Goal: Task Accomplishment & Management: Manage account settings

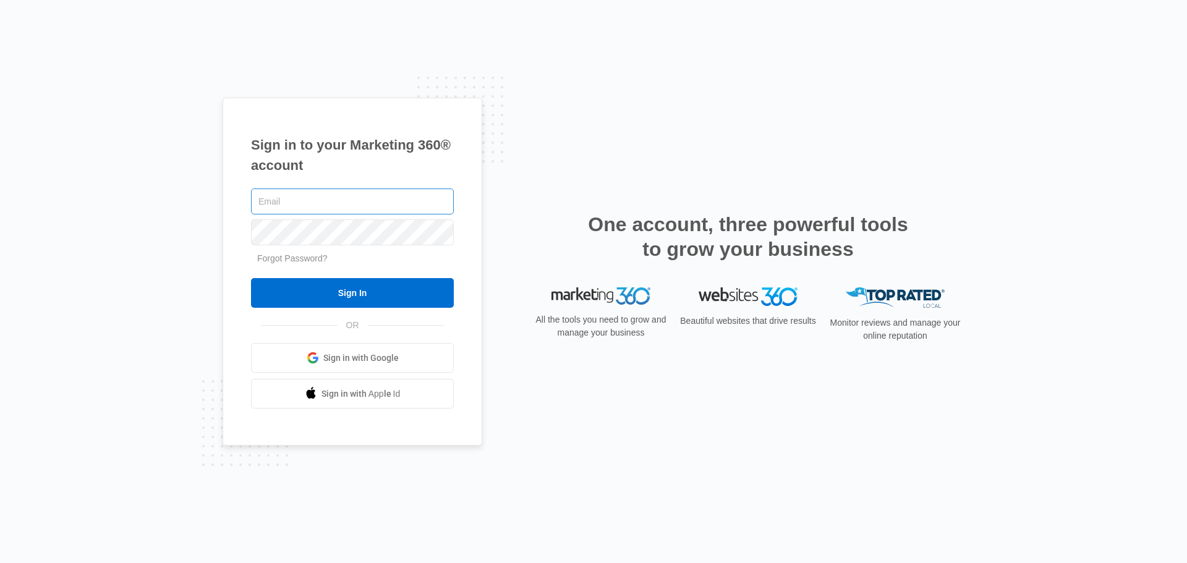
click at [336, 201] on input "text" at bounding box center [352, 201] width 203 height 26
click at [332, 200] on input "text" at bounding box center [352, 201] width 203 height 26
type input "v"
type input "[EMAIL_ADDRESS][DOMAIN_NAME]"
click at [251, 278] on input "Sign In" at bounding box center [352, 293] width 203 height 30
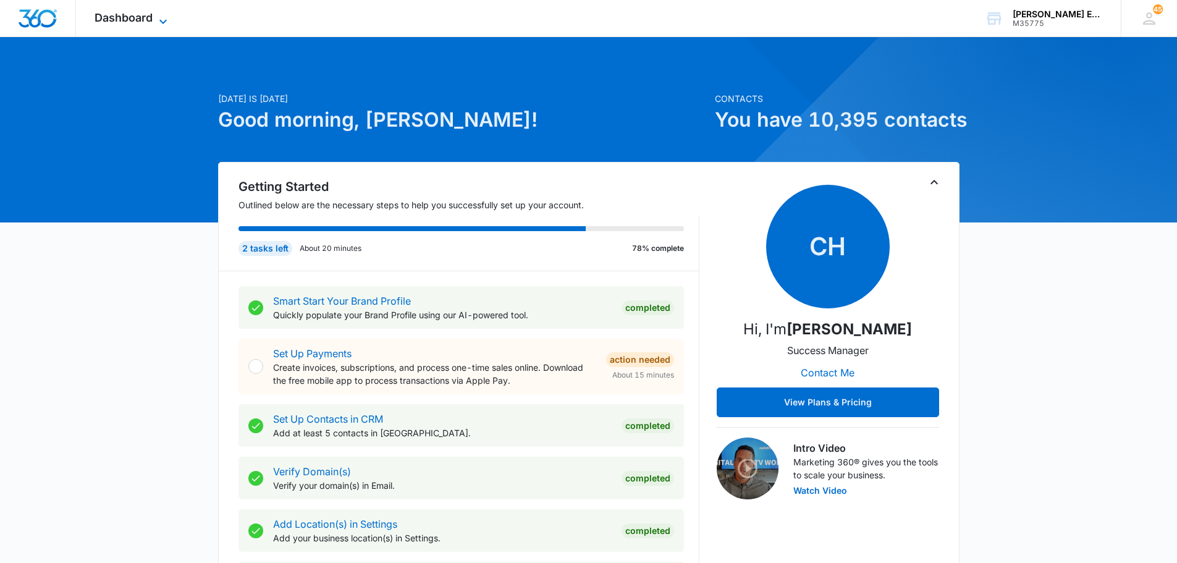
click at [161, 17] on icon at bounding box center [163, 21] width 15 height 15
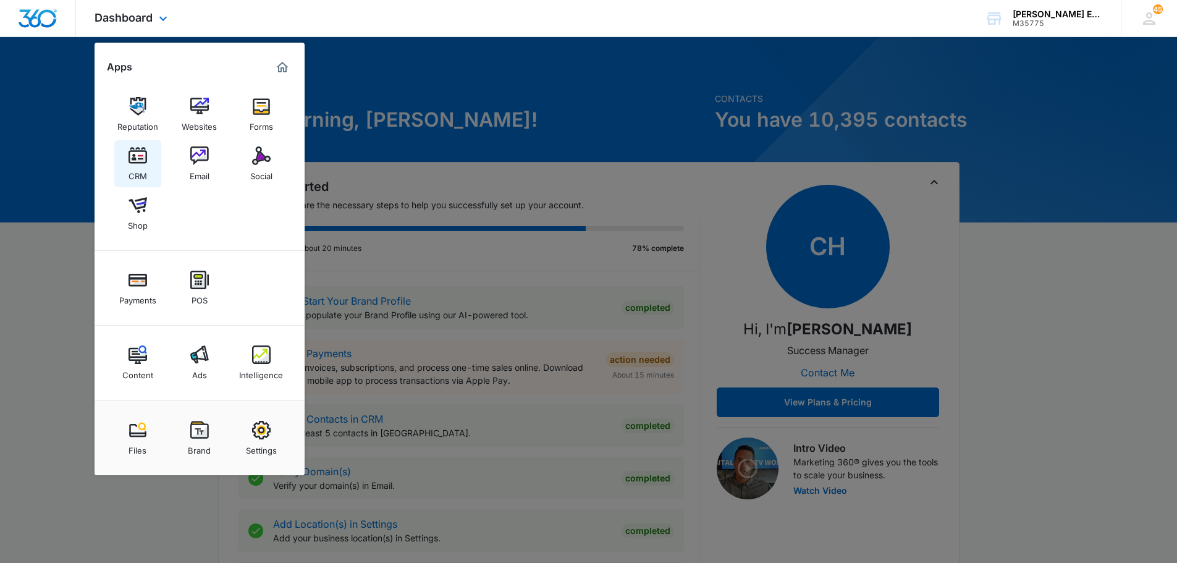
click at [130, 153] on img at bounding box center [138, 155] width 19 height 19
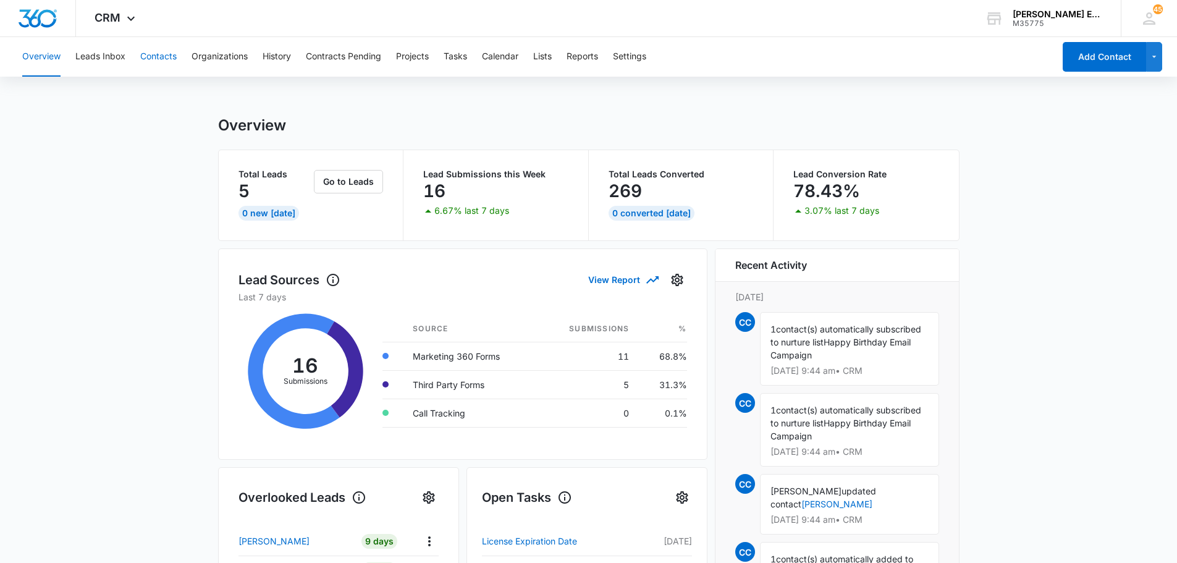
click at [166, 57] on button "Contacts" at bounding box center [158, 57] width 36 height 40
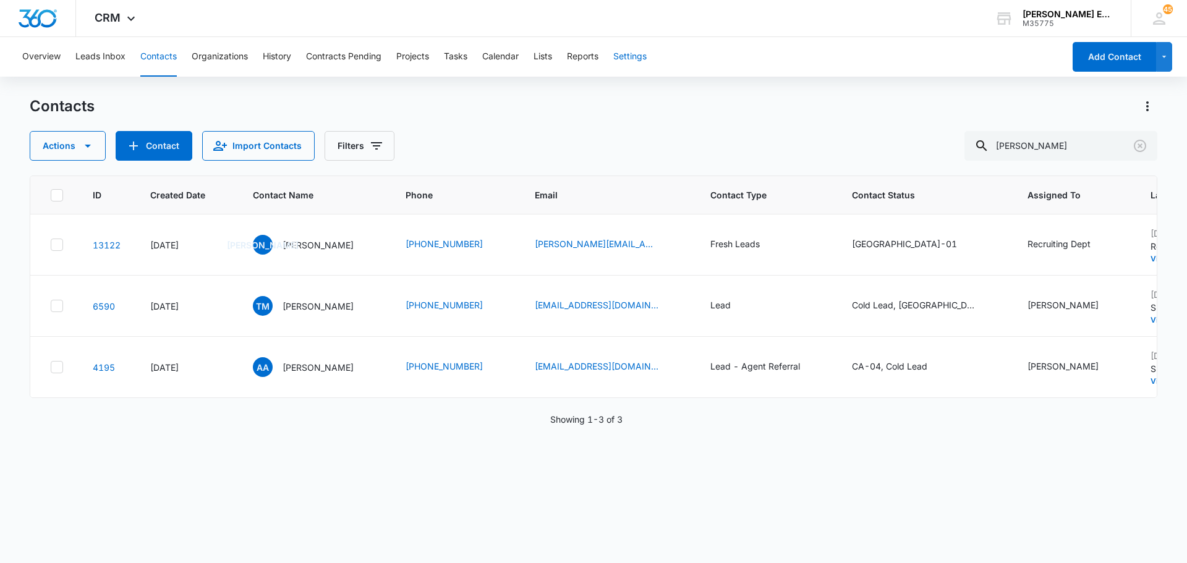
click at [625, 54] on button "Settings" at bounding box center [629, 57] width 33 height 40
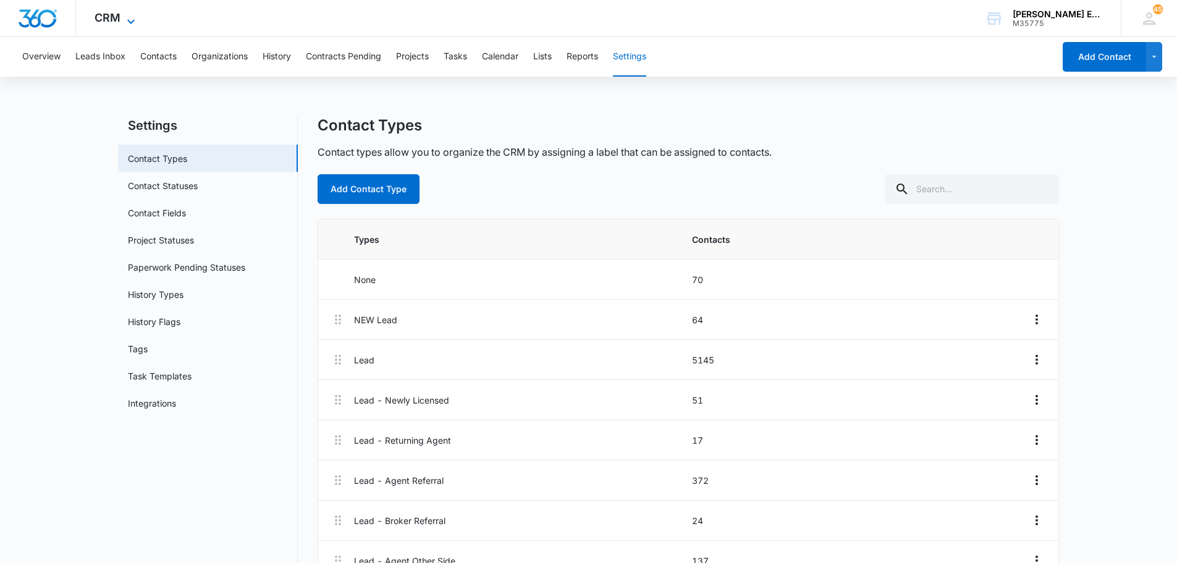
click at [124, 21] on icon at bounding box center [131, 21] width 15 height 15
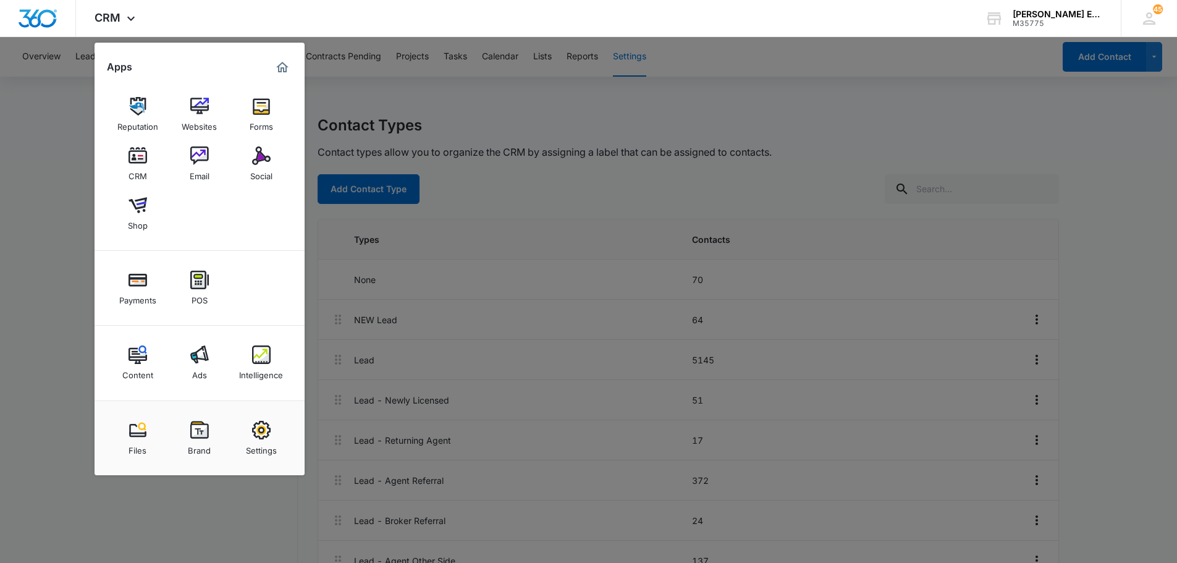
click at [79, 174] on div at bounding box center [588, 281] width 1177 height 563
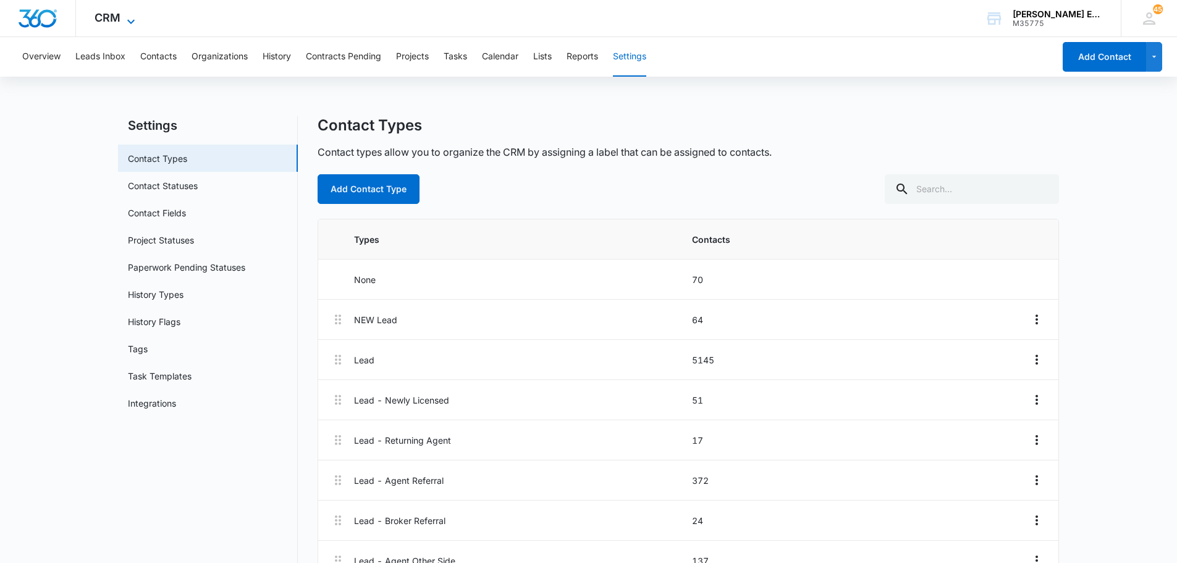
click at [128, 23] on icon at bounding box center [131, 21] width 15 height 15
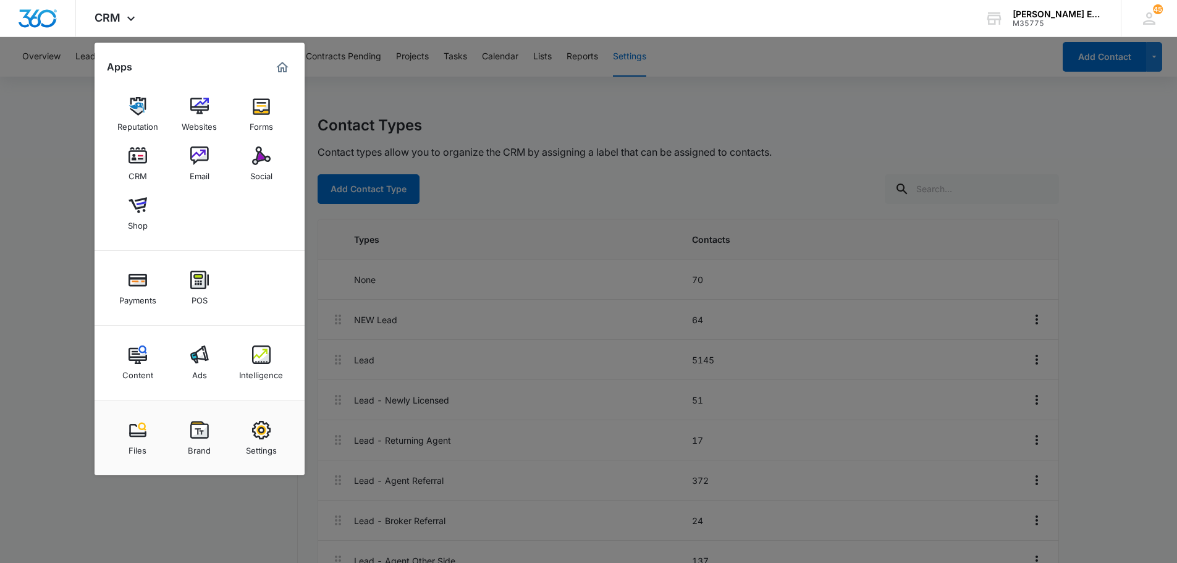
click at [34, 190] on div at bounding box center [588, 281] width 1177 height 563
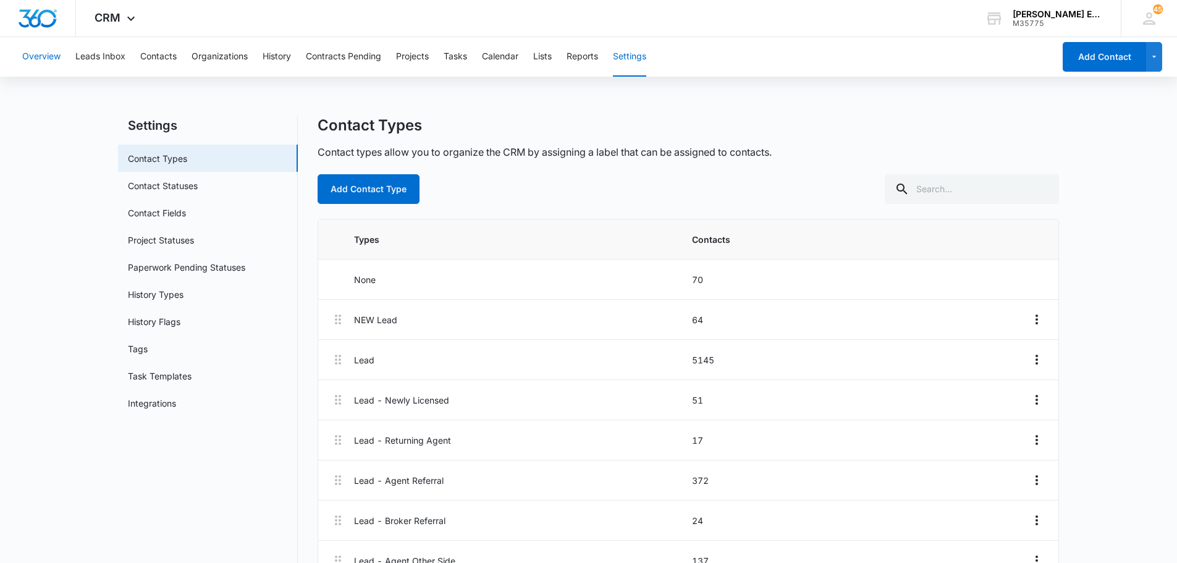
click at [40, 56] on button "Overview" at bounding box center [41, 57] width 38 height 40
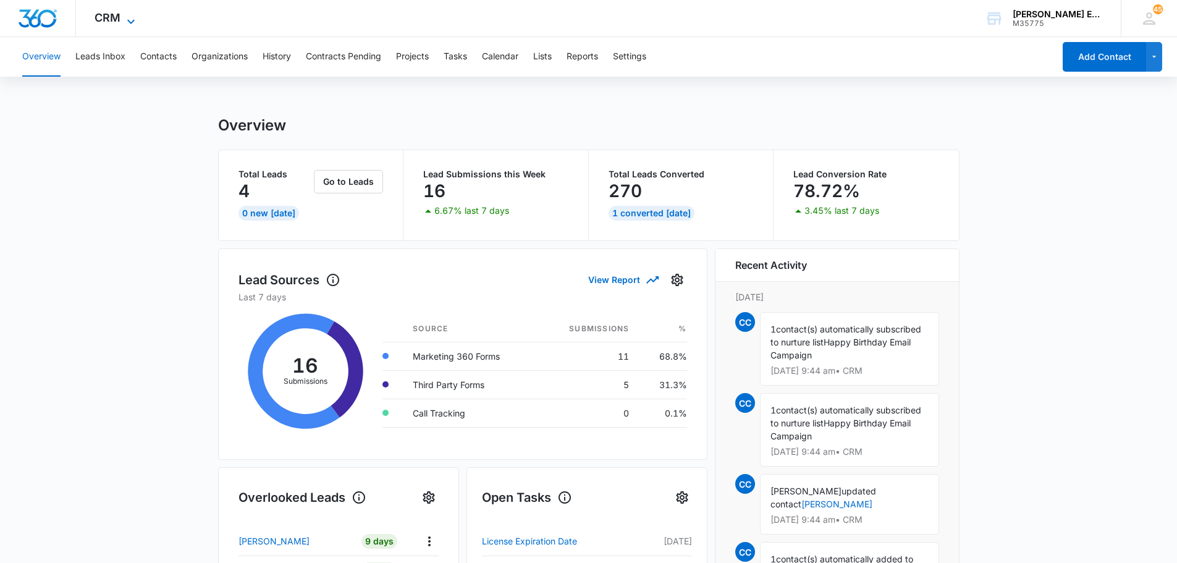
click at [128, 22] on icon at bounding box center [131, 21] width 15 height 15
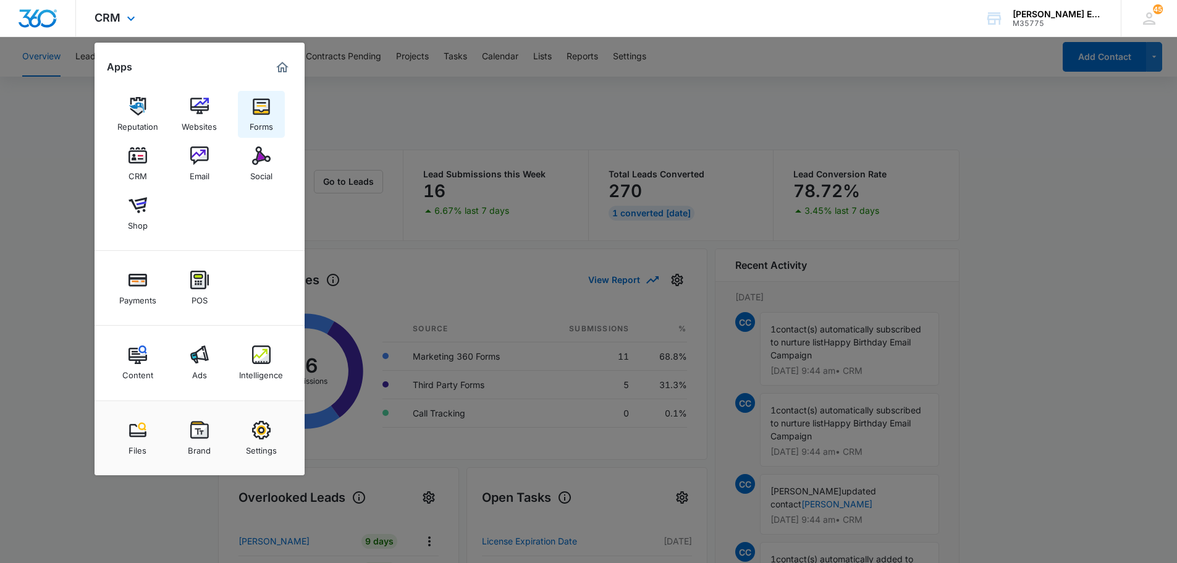
click at [261, 106] on img at bounding box center [261, 106] width 19 height 19
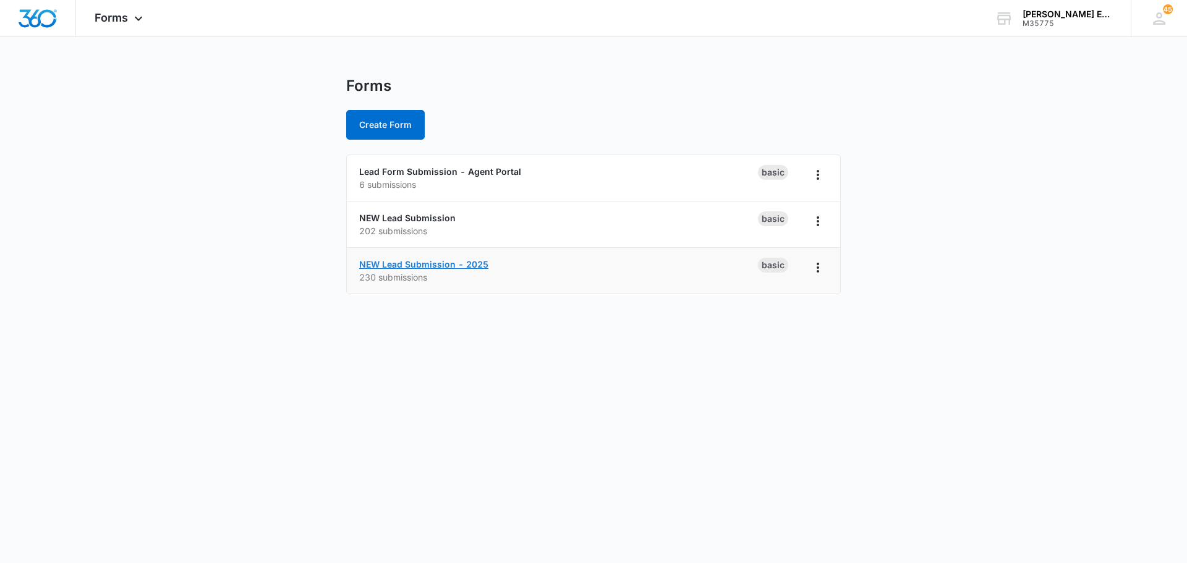
click at [423, 265] on link "NEW Lead Submission - 2025" at bounding box center [423, 264] width 129 height 11
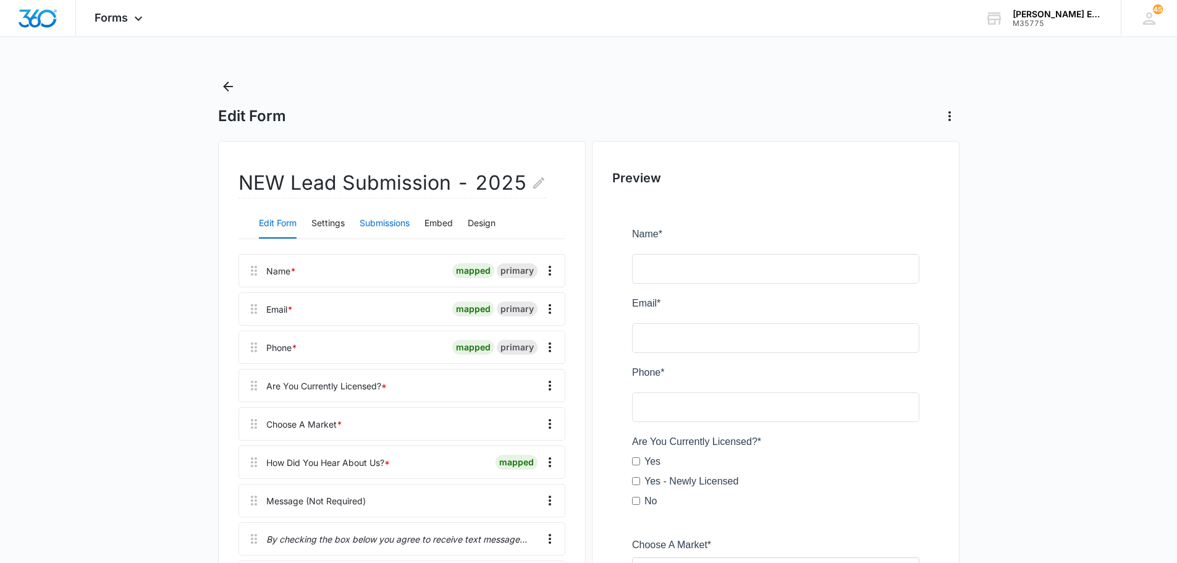
click at [391, 225] on button "Submissions" at bounding box center [385, 224] width 50 height 30
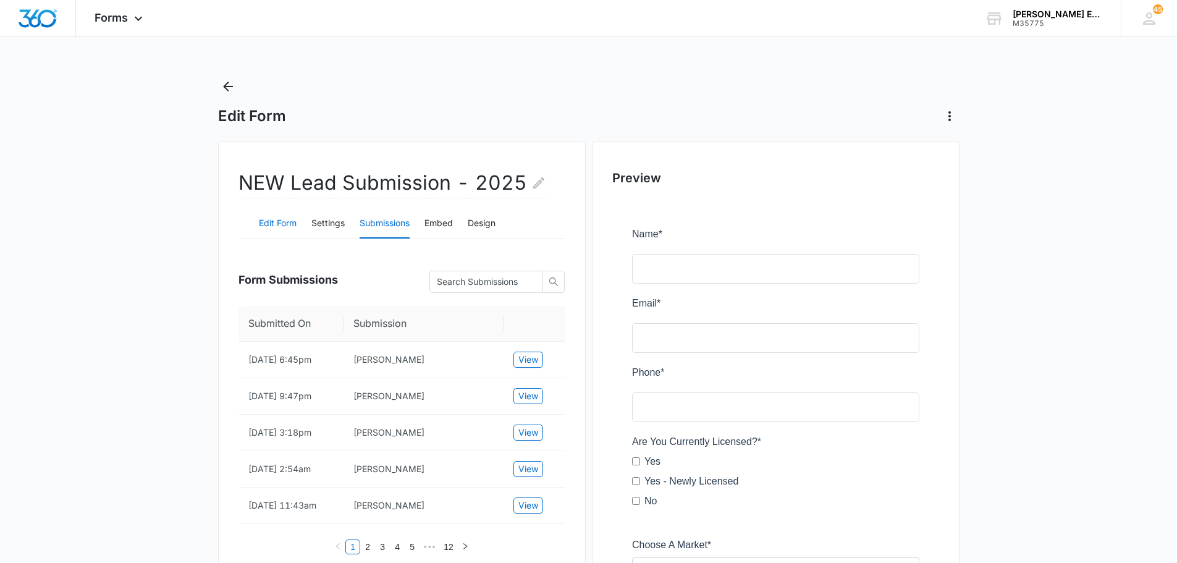
click at [274, 223] on button "Edit Form" at bounding box center [278, 224] width 38 height 30
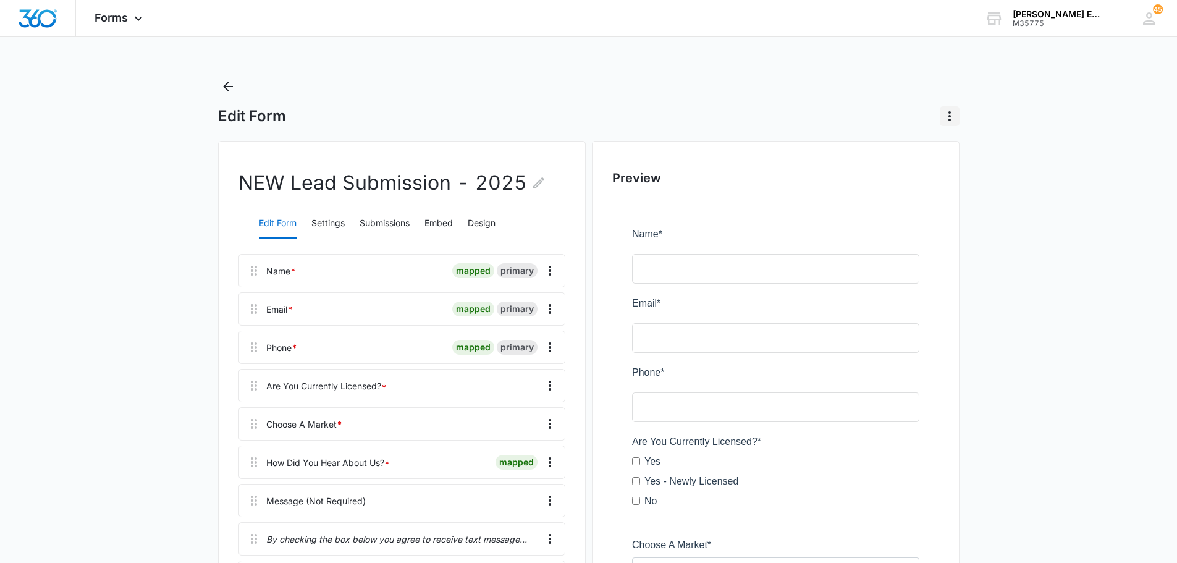
click at [948, 111] on icon "Actions" at bounding box center [949, 116] width 15 height 15
click at [666, 60] on div "Forms Apps Reputation Websites Forms CRM Email Social Shop Payments POS Content…" at bounding box center [588, 468] width 1177 height 936
click at [334, 223] on button "Settings" at bounding box center [327, 224] width 33 height 30
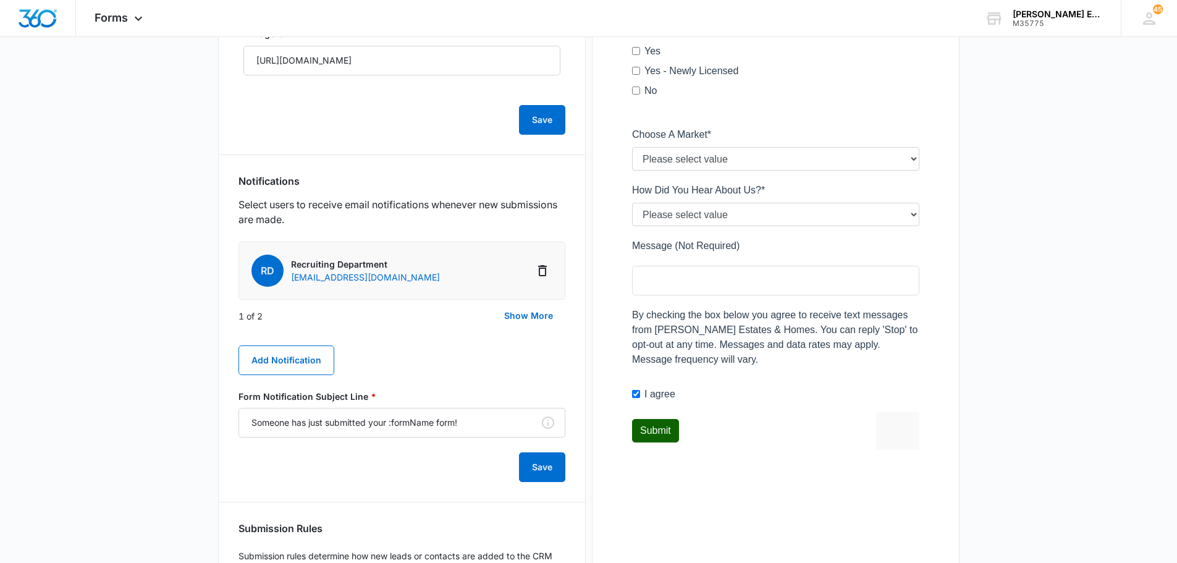
scroll to position [433, 0]
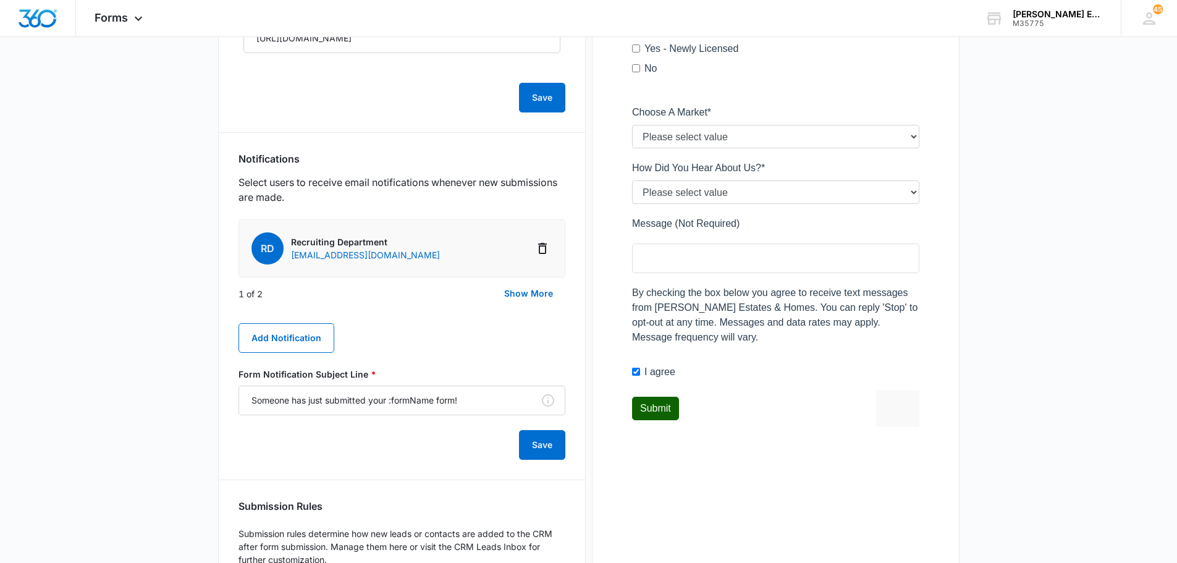
click at [161, 261] on main "Edit Form NEW Lead Submission - 2025 Edit Form Settings Submissions Embed Desig…" at bounding box center [588, 150] width 1177 height 1012
click at [295, 335] on button "Add Notification" at bounding box center [287, 338] width 96 height 30
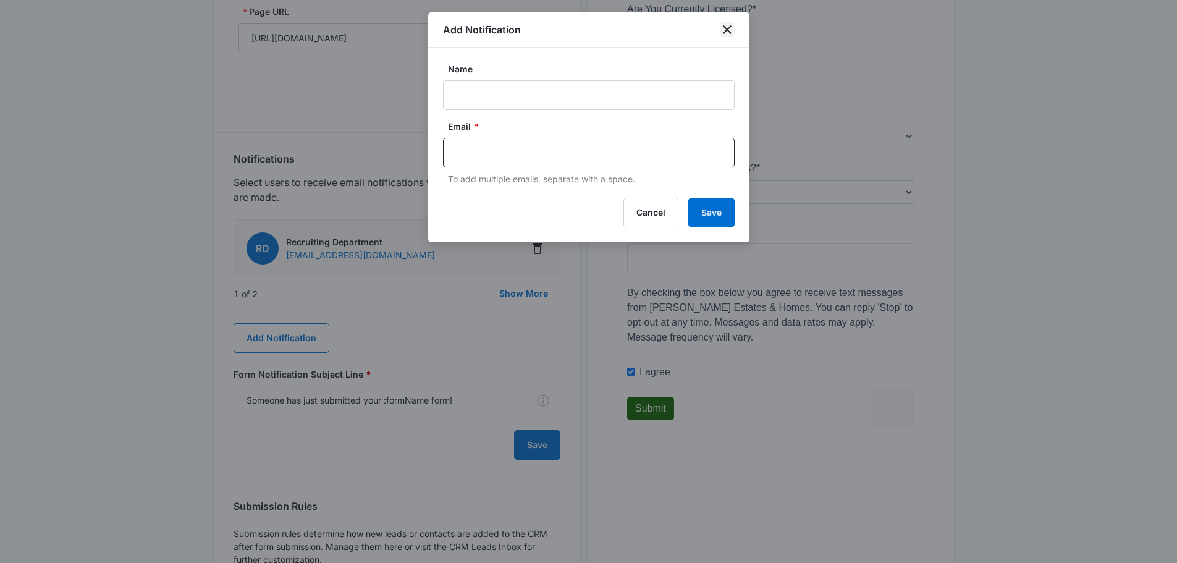
click at [725, 33] on icon "close" at bounding box center [727, 29] width 15 height 15
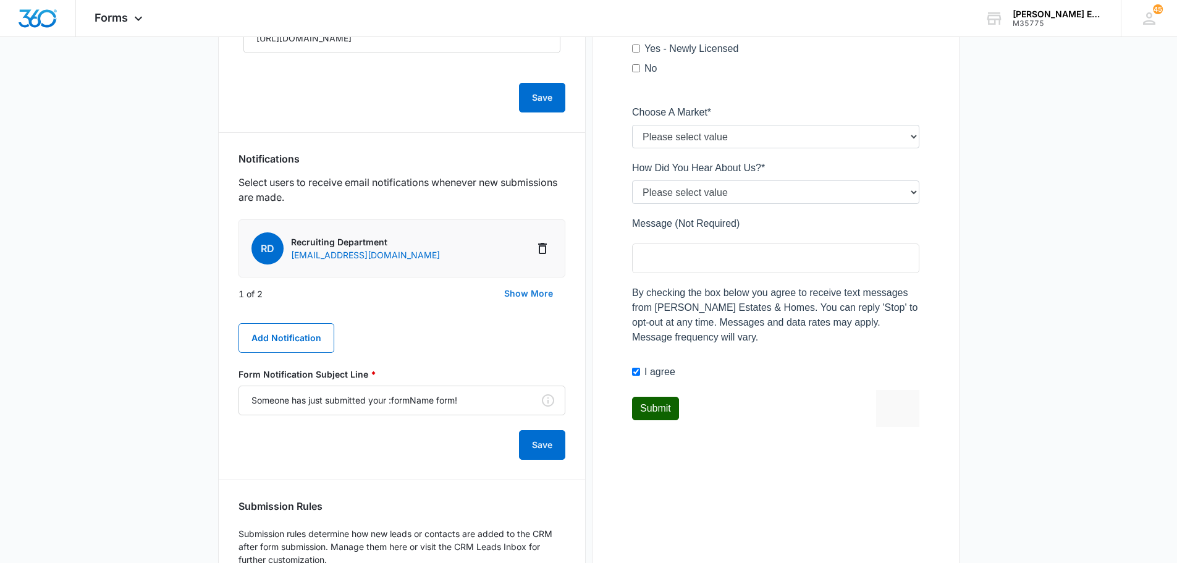
click at [535, 292] on button "Show More" at bounding box center [529, 294] width 74 height 30
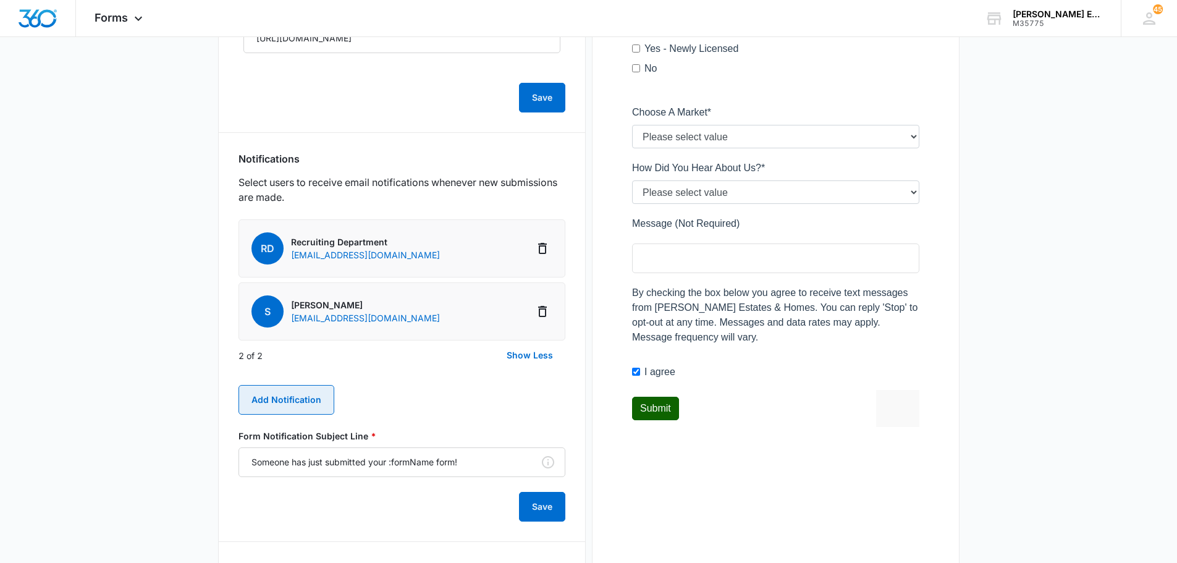
click at [292, 402] on button "Add Notification" at bounding box center [287, 400] width 96 height 30
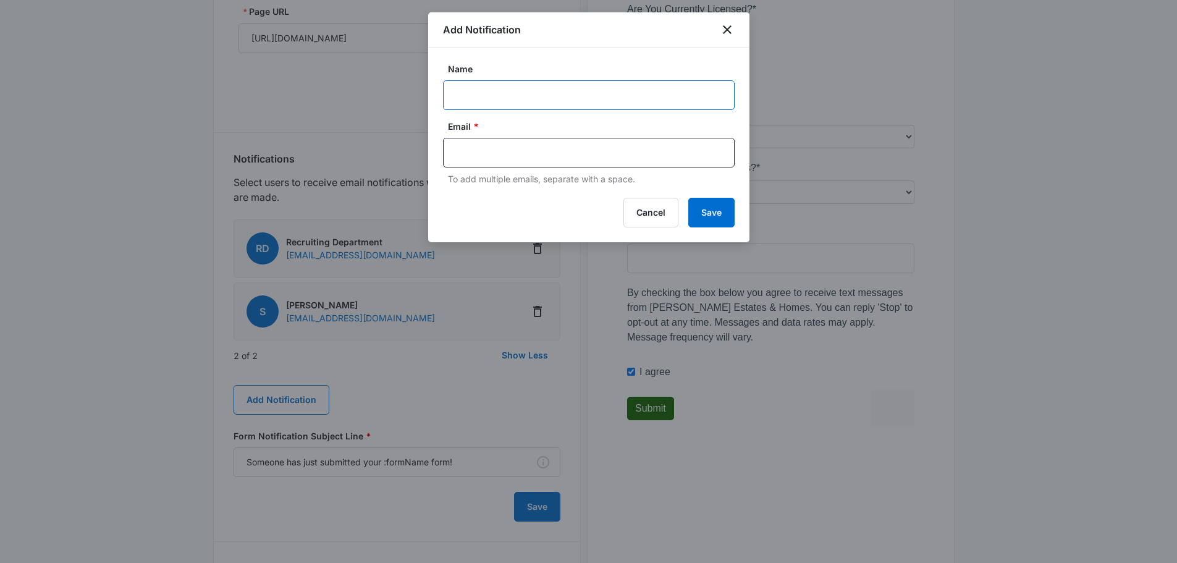
click at [531, 100] on input "Name" at bounding box center [589, 95] width 292 height 30
type input "Alysha"
type input "[EMAIL_ADDRESS][DOMAIN_NAME]"
click at [716, 213] on button "Save" at bounding box center [711, 213] width 46 height 30
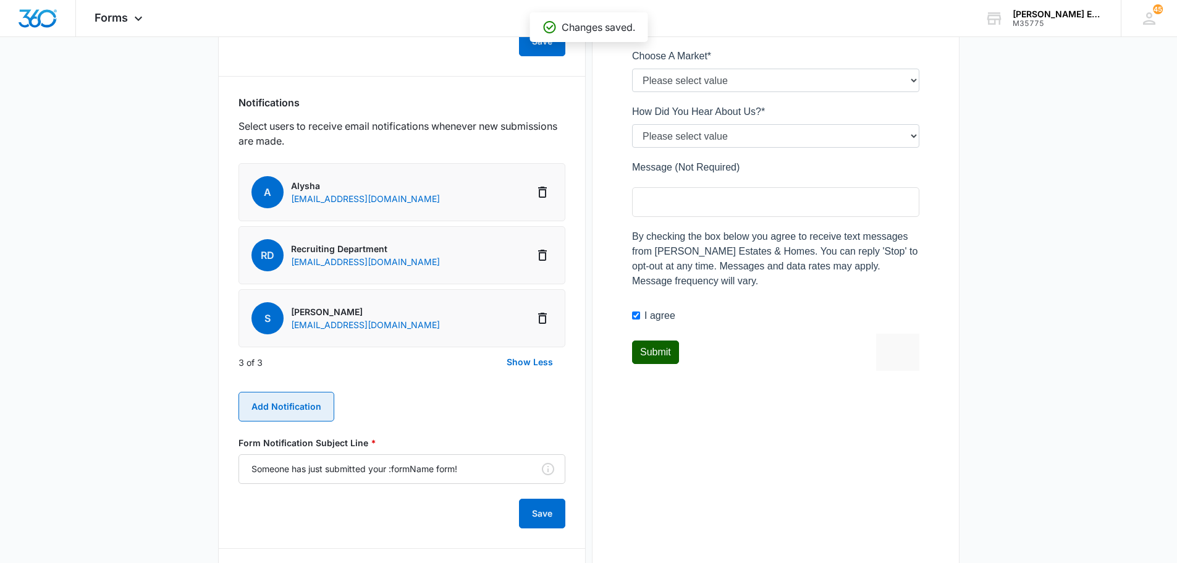
scroll to position [556, 0]
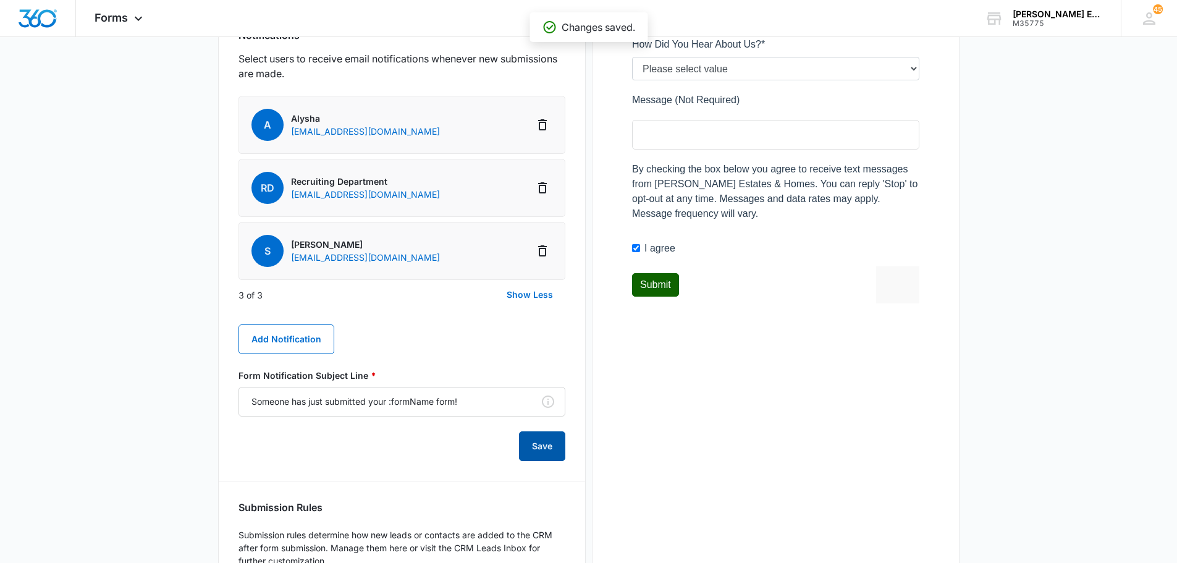
click at [539, 442] on button "Save" at bounding box center [542, 446] width 46 height 30
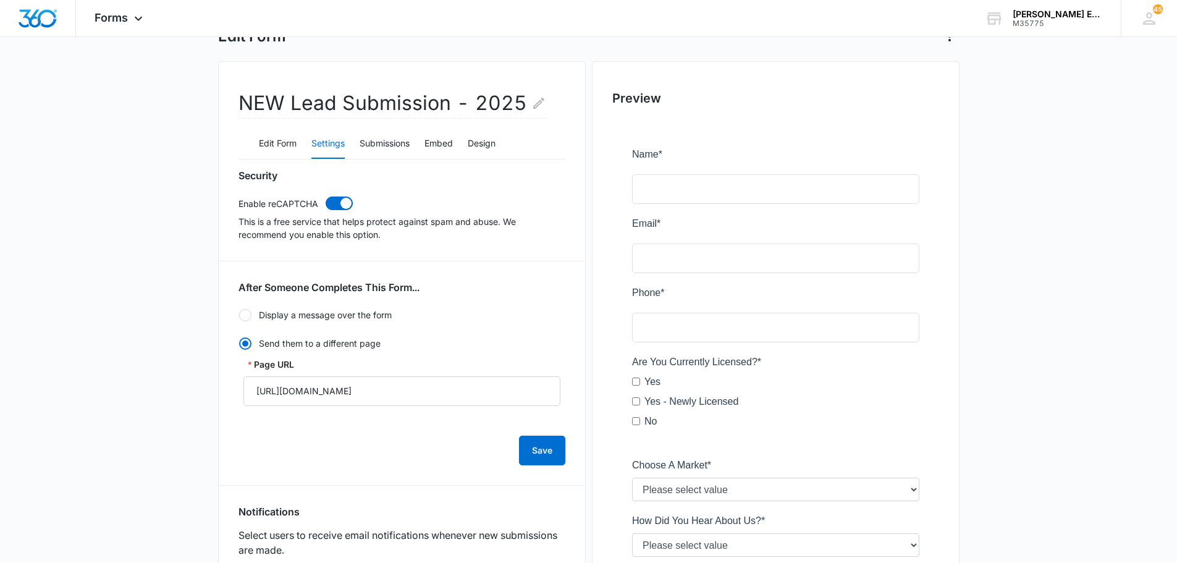
scroll to position [0, 0]
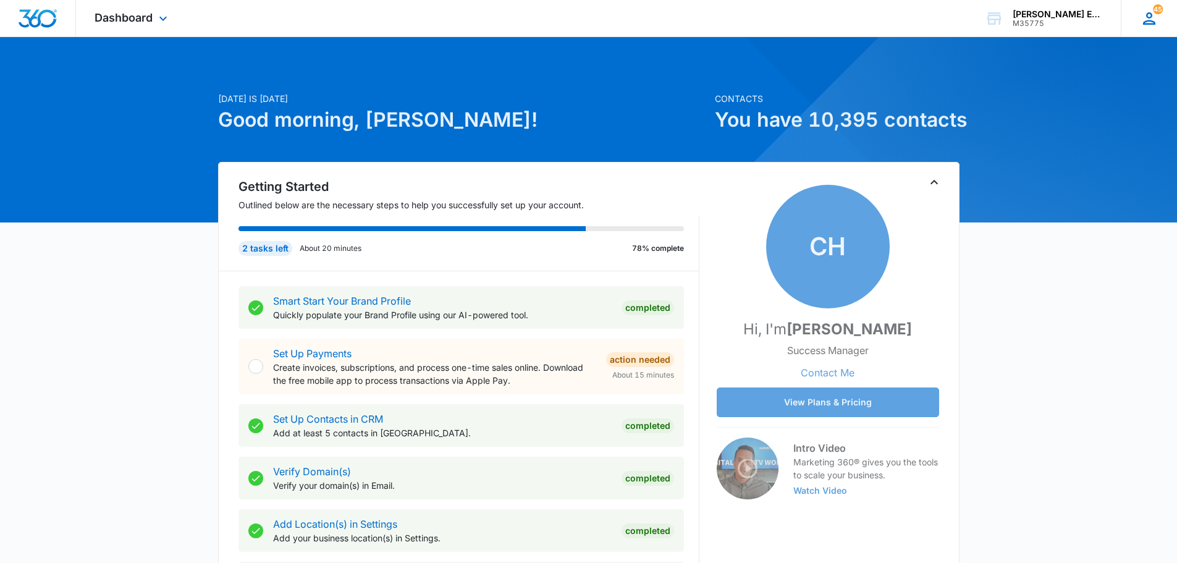
click at [1144, 14] on icon at bounding box center [1149, 18] width 19 height 19
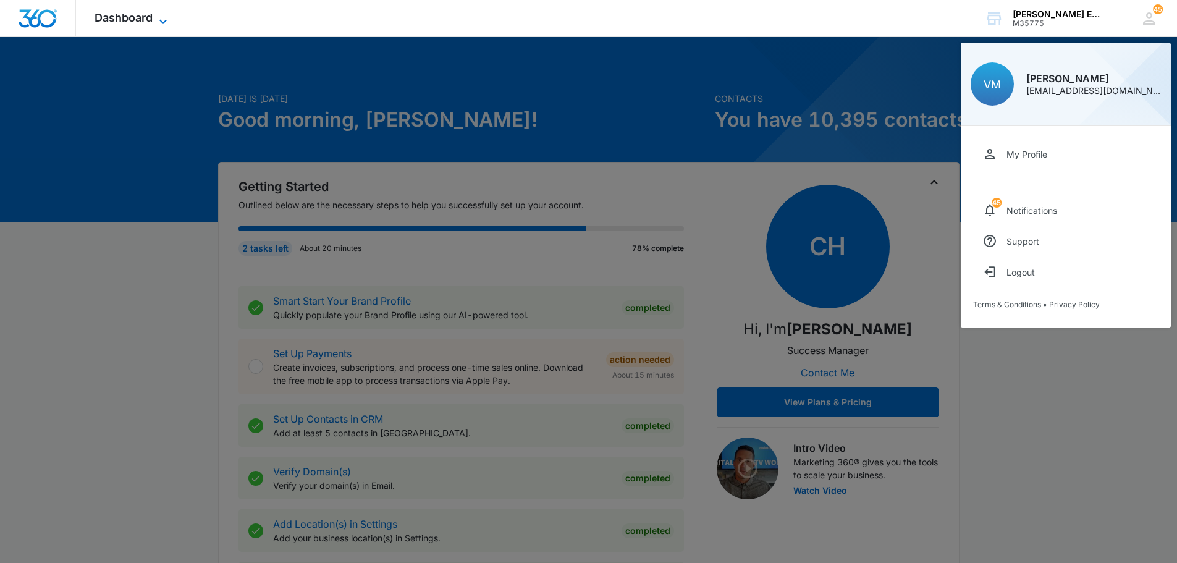
click at [158, 15] on icon at bounding box center [163, 21] width 15 height 15
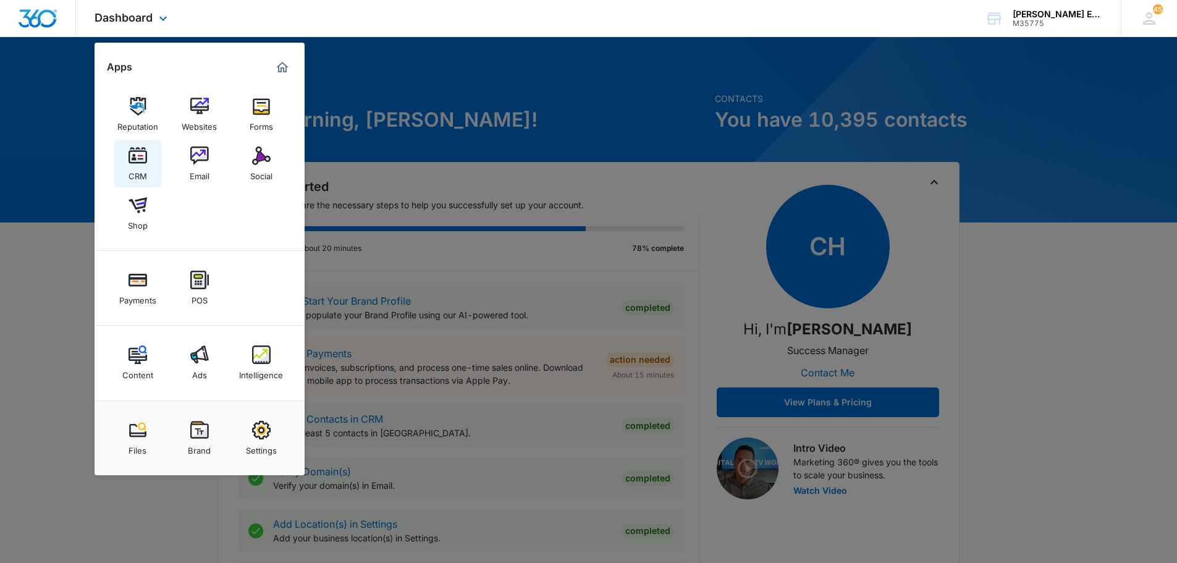
click at [141, 158] on img at bounding box center [138, 155] width 19 height 19
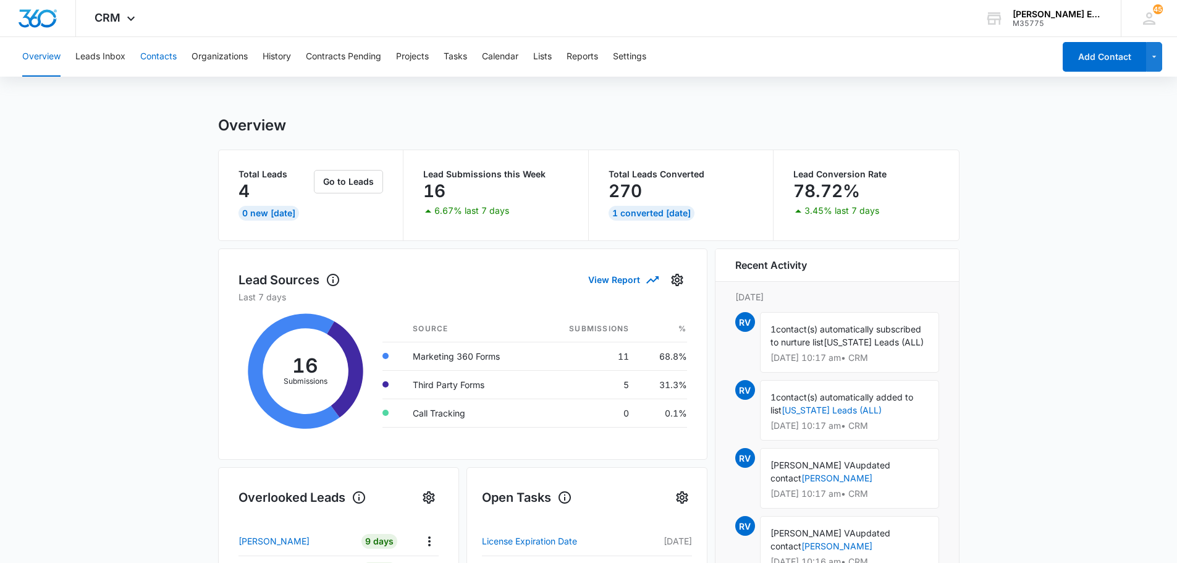
click at [172, 55] on button "Contacts" at bounding box center [158, 57] width 36 height 40
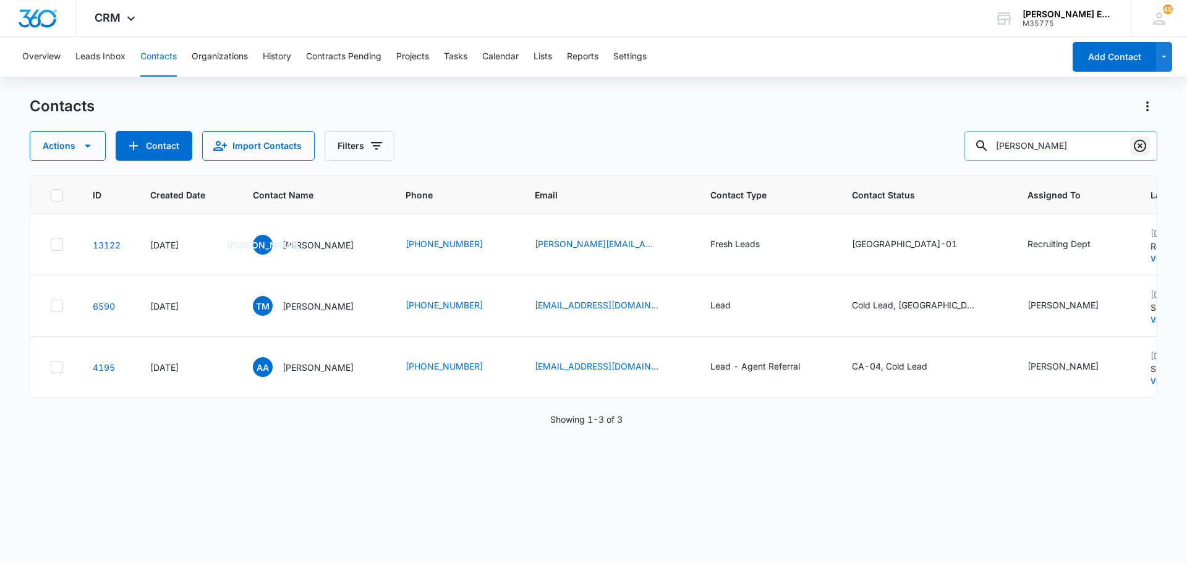
click at [1143, 139] on icon "Clear" at bounding box center [1139, 145] width 15 height 15
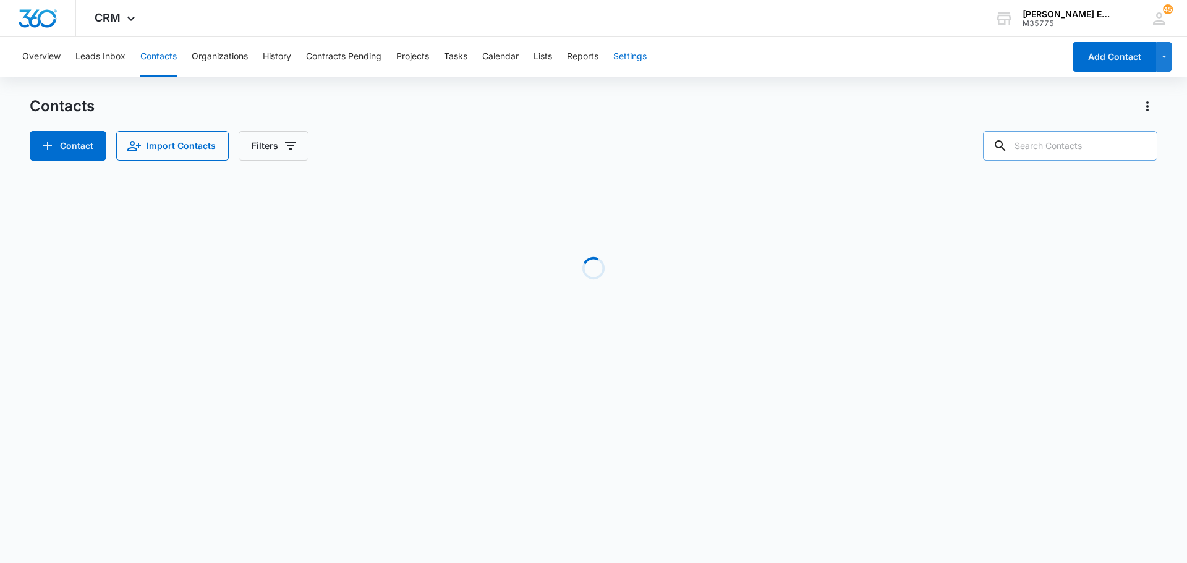
click at [640, 56] on button "Settings" at bounding box center [629, 57] width 33 height 40
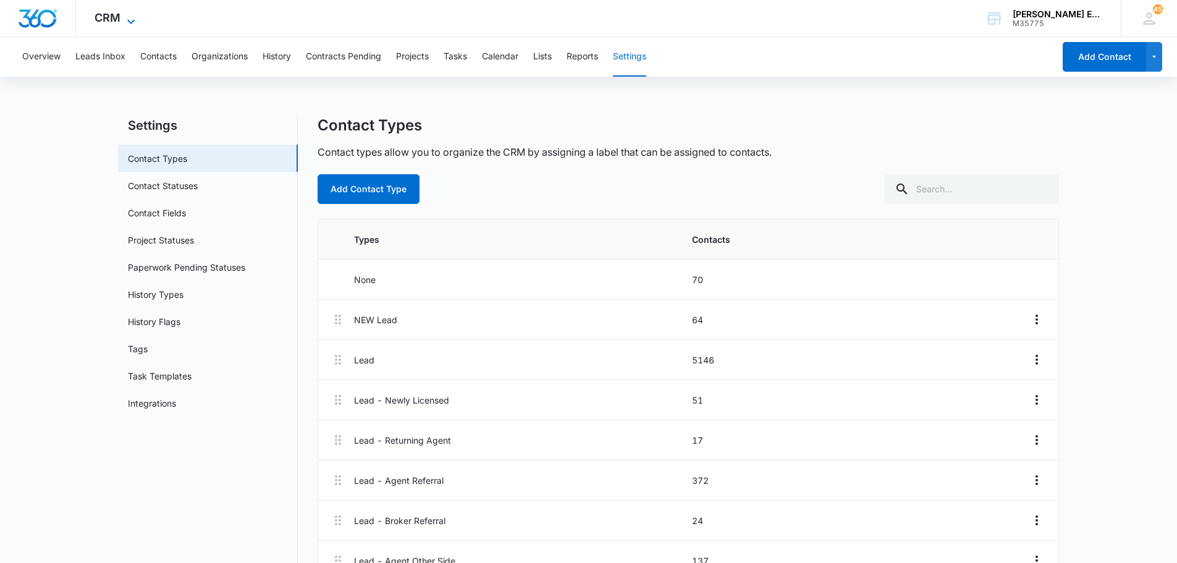
click at [132, 21] on icon at bounding box center [130, 21] width 7 height 4
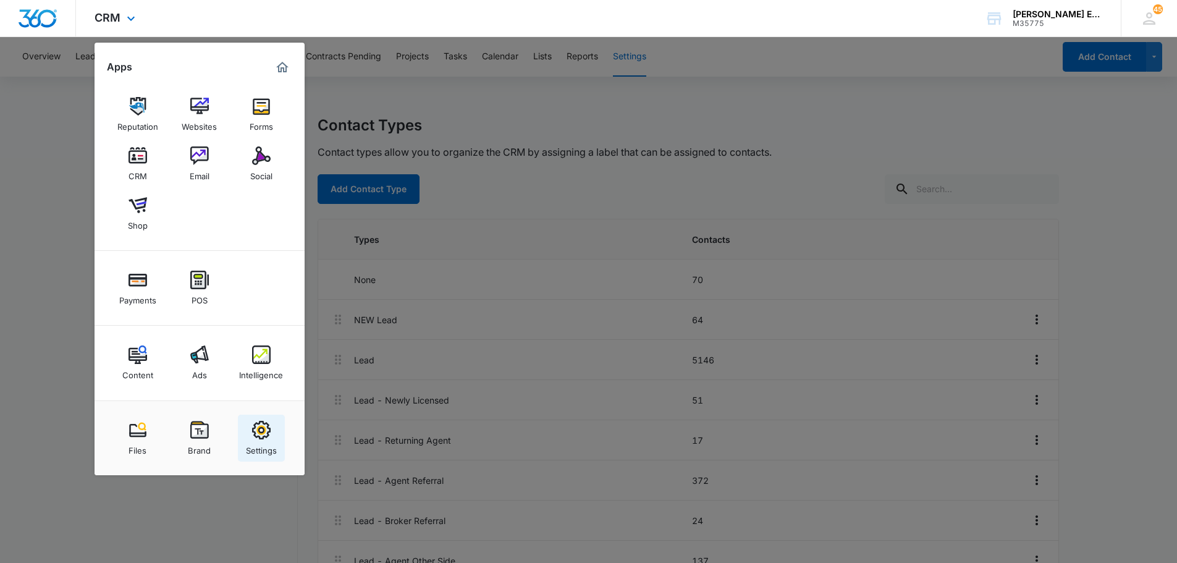
click at [259, 434] on img at bounding box center [261, 430] width 19 height 19
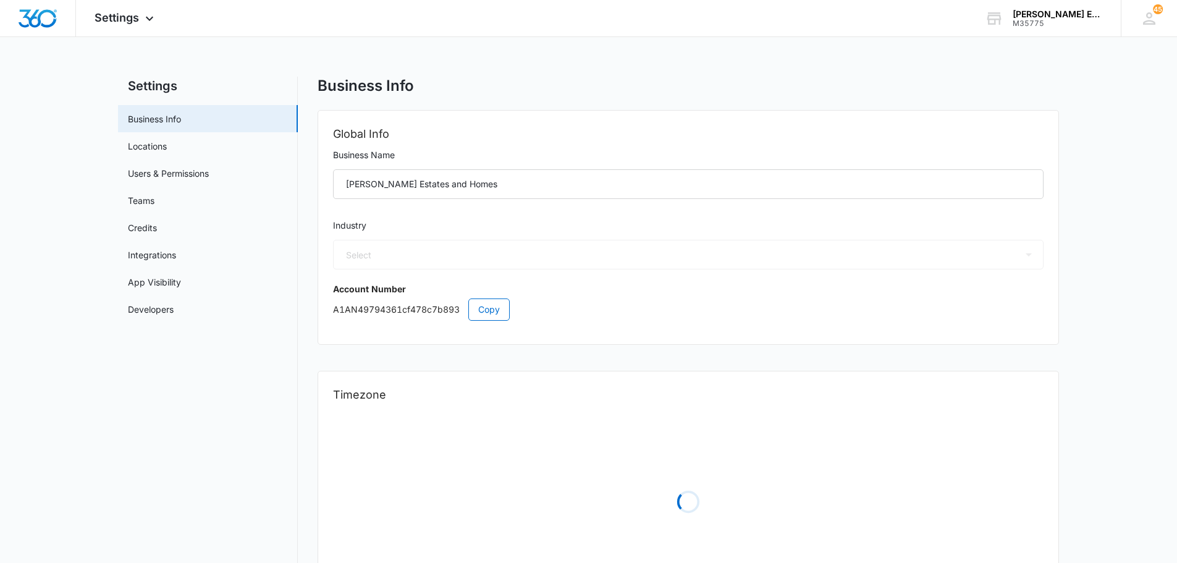
select select "35"
select select "US"
select select "America/New_York"
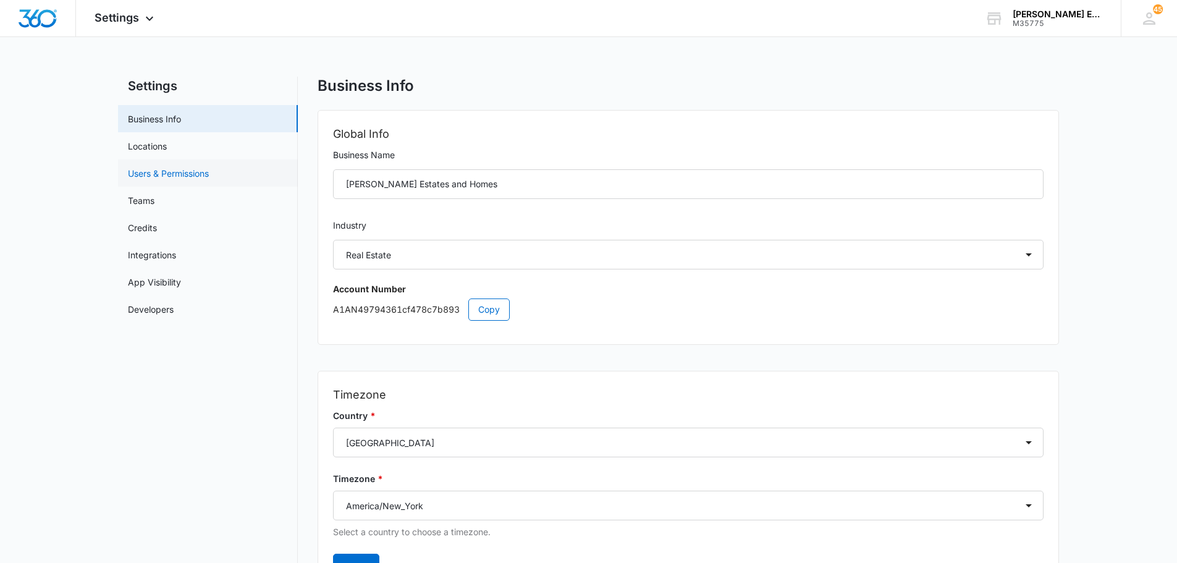
click at [172, 172] on link "Users & Permissions" at bounding box center [168, 173] width 81 height 13
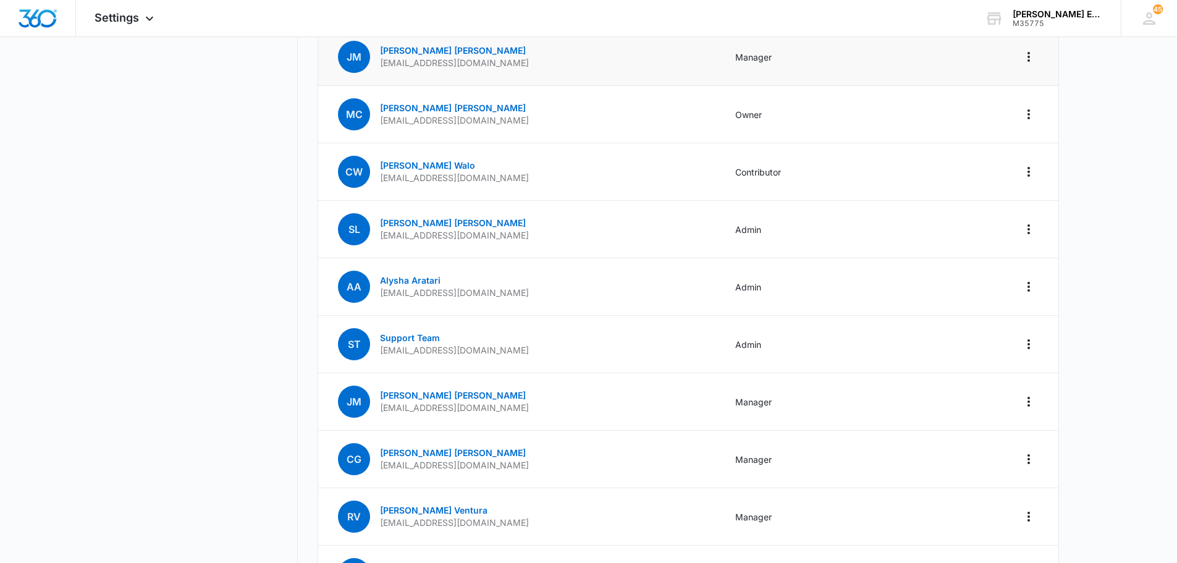
scroll to position [865, 0]
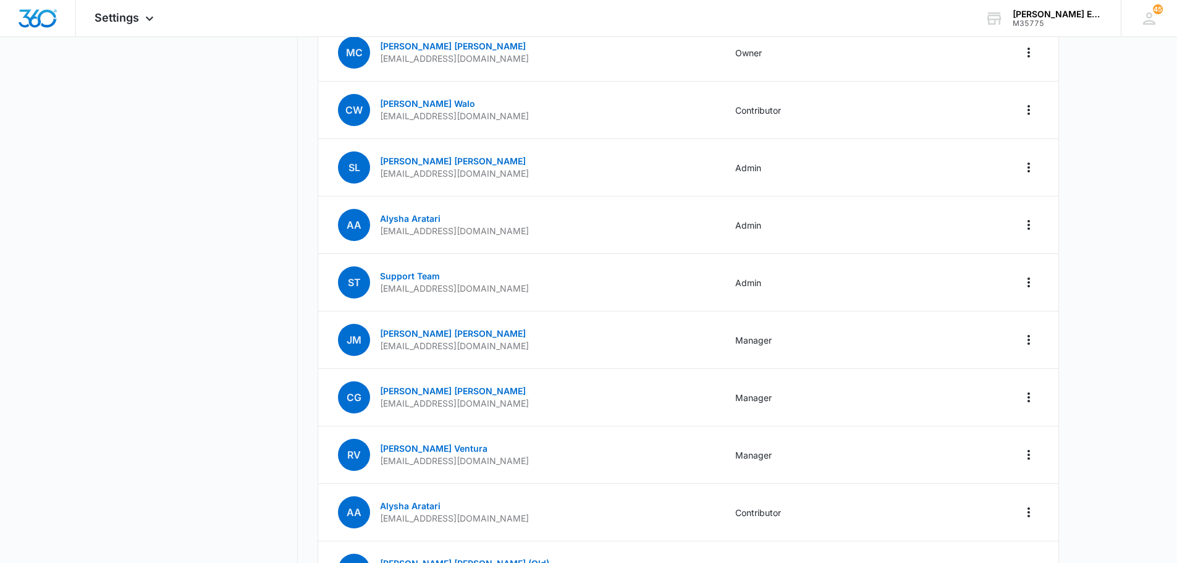
click at [277, 170] on nav "Settings Business Info Locations Users & Permissions Teams Credits Integrations…" at bounding box center [208, 12] width 180 height 1602
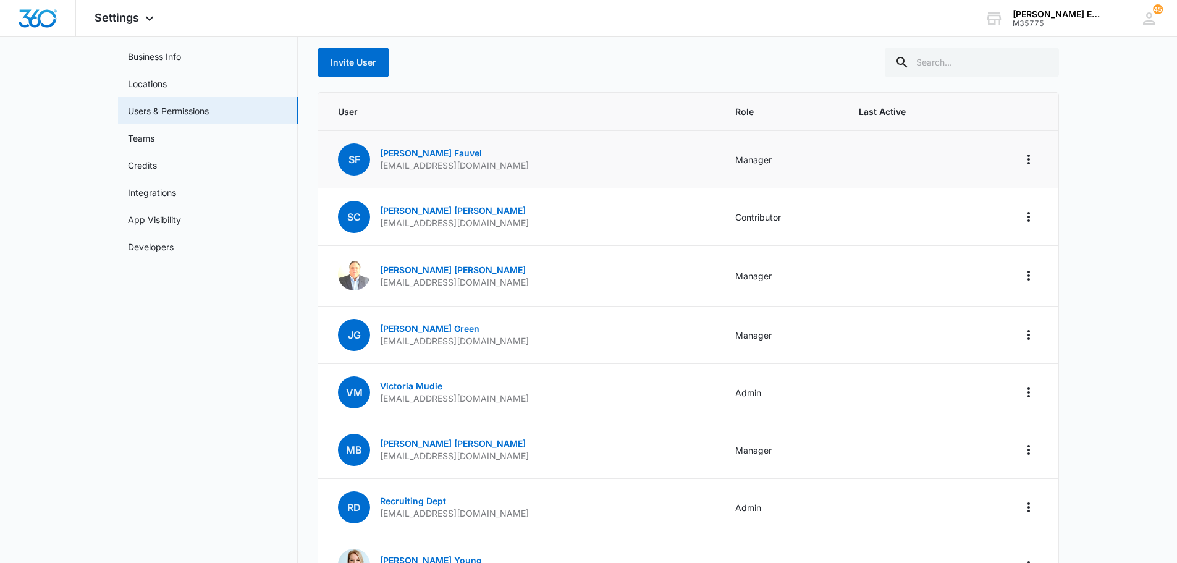
scroll to position [62, 0]
click at [1030, 159] on icon "Actions" at bounding box center [1029, 160] width 2 height 10
